Goal: Information Seeking & Learning: Learn about a topic

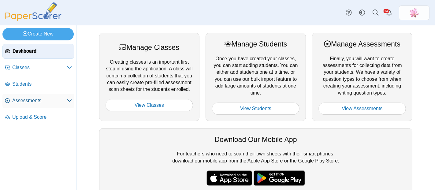
click at [40, 99] on span "Assessments" at bounding box center [39, 100] width 55 height 7
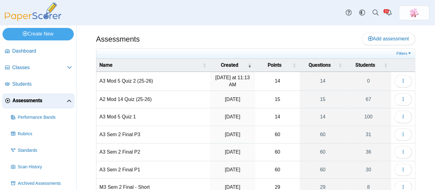
click at [136, 101] on td "A2 Mod 14 Quiz (25-26)" at bounding box center [152, 99] width 113 height 17
click at [401, 97] on icon "button" at bounding box center [403, 99] width 5 height 5
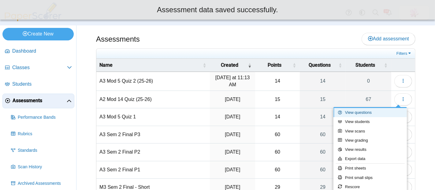
click at [375, 110] on link "View questions" at bounding box center [369, 112] width 73 height 9
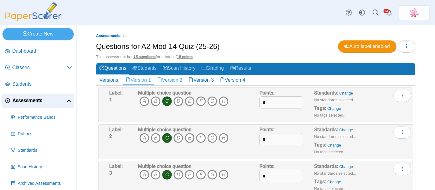
click at [179, 76] on link "Version 2" at bounding box center [169, 80] width 31 height 10
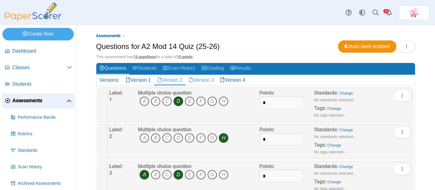
click at [208, 77] on link "Version 3" at bounding box center [200, 80] width 31 height 10
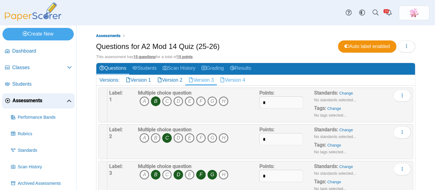
click at [235, 76] on link "Version 4" at bounding box center [232, 80] width 31 height 10
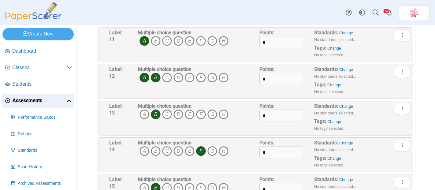
scroll to position [457, 0]
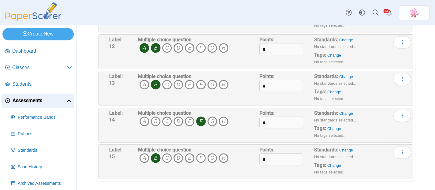
click at [298, 19] on div "Dashboard Classes Archived classes Students Assessments" at bounding box center [217, 12] width 435 height 25
